Goal: Task Accomplishment & Management: Use online tool/utility

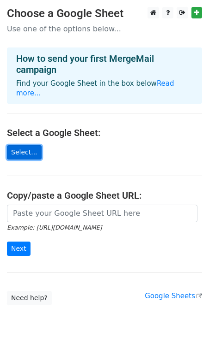
click at [36, 145] on link "Select..." at bounding box center [24, 152] width 35 height 14
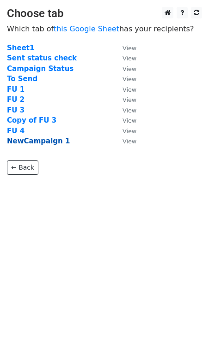
click at [47, 141] on strong "NewCampaign 1" at bounding box center [38, 141] width 63 height 8
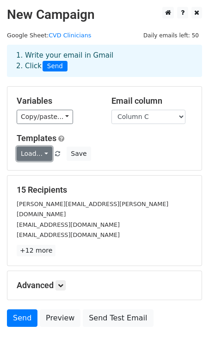
click at [27, 156] on link "Load..." at bounding box center [35, 154] width 36 height 14
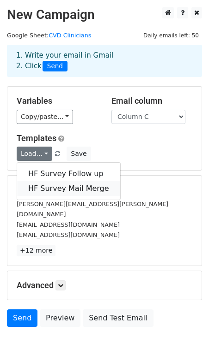
click at [45, 184] on link "HF Survey Mail Merge" at bounding box center [68, 188] width 103 height 15
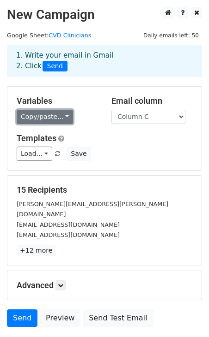
click at [51, 115] on link "Copy/paste..." at bounding box center [45, 117] width 56 height 14
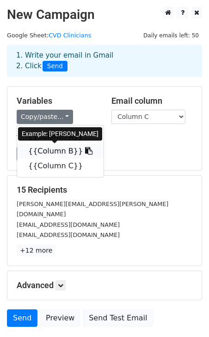
click at [60, 149] on link "{{Column B}}" at bounding box center [60, 151] width 86 height 15
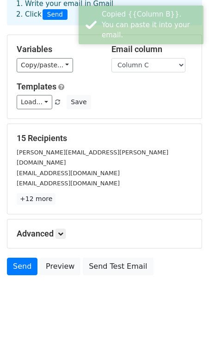
scroll to position [58, 0]
